Goal: Information Seeking & Learning: Learn about a topic

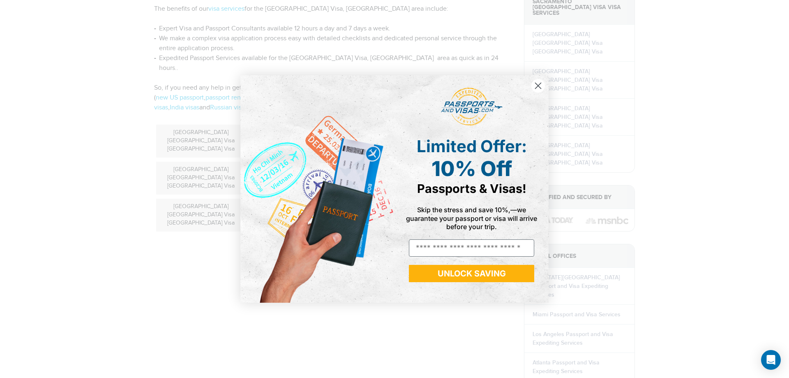
click at [537, 86] on circle "Close dialog" at bounding box center [539, 86] width 14 height 14
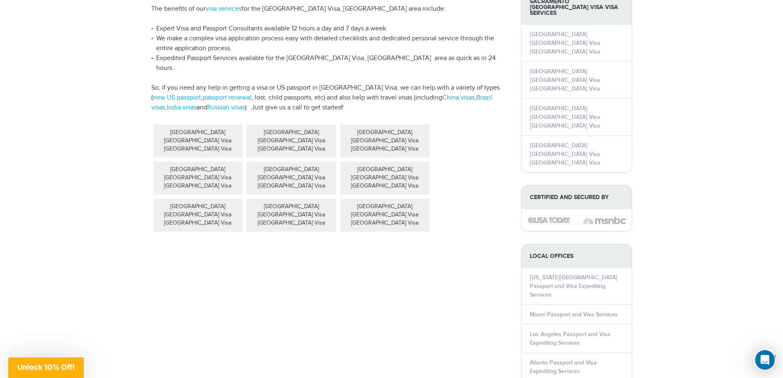
click at [445, 94] on link "China visas" at bounding box center [458, 98] width 32 height 8
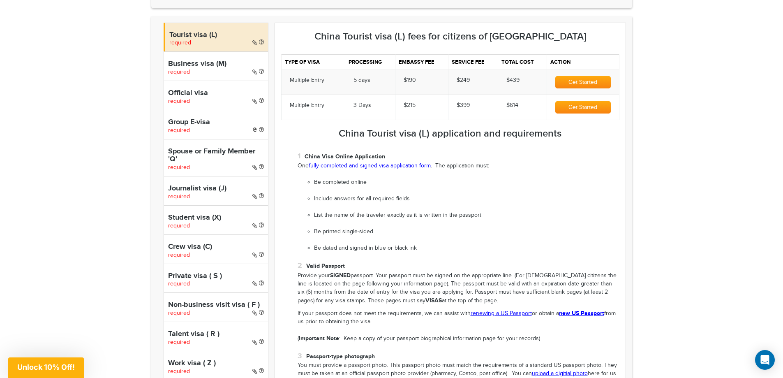
scroll to position [274, 0]
